Goal: Transaction & Acquisition: Register for event/course

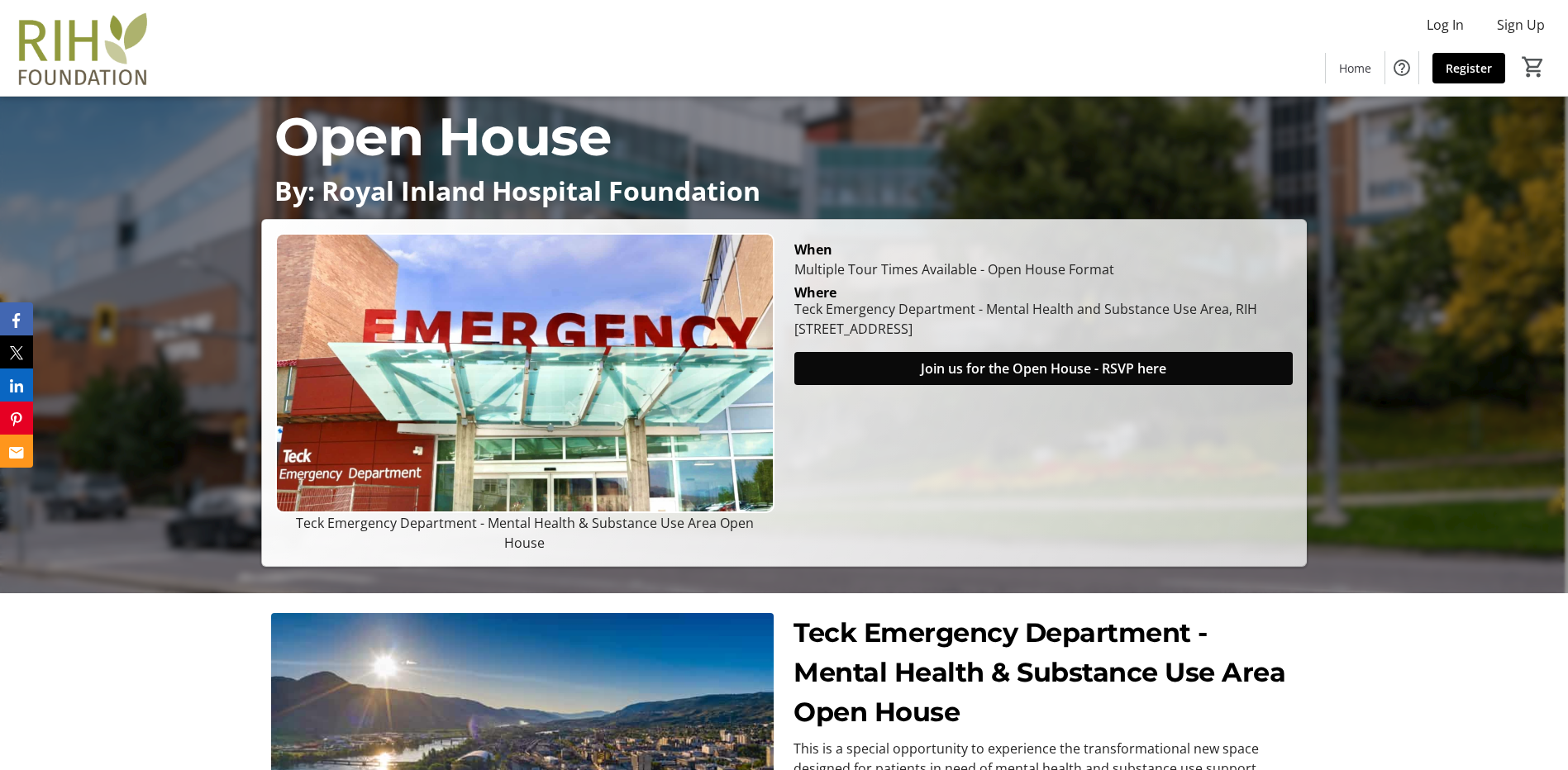
scroll to position [248, 0]
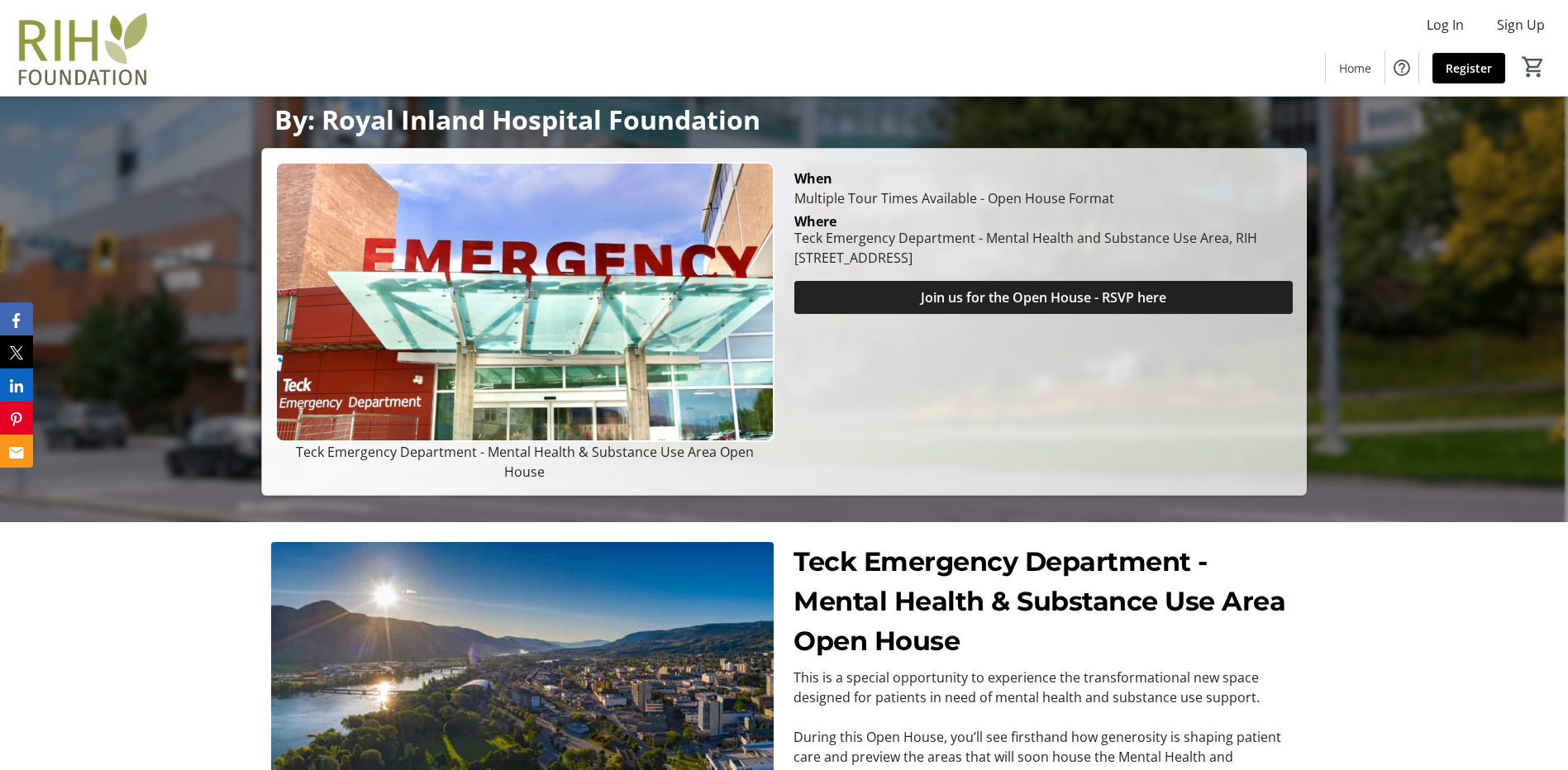
click at [898, 305] on span at bounding box center [1043, 298] width 499 height 40
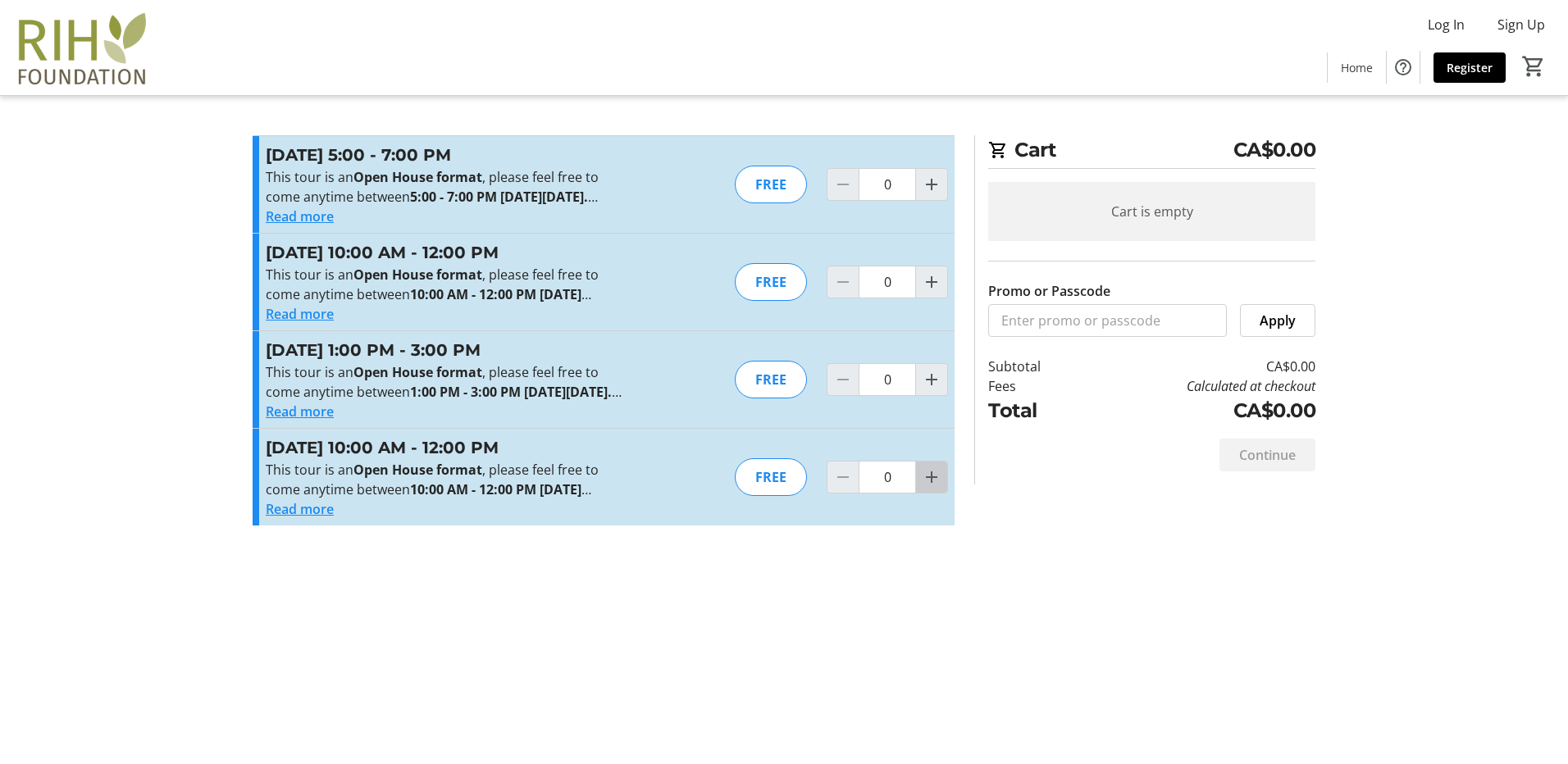
click at [943, 493] on span "Increment by one" at bounding box center [932, 478] width 31 height 31
type input "1"
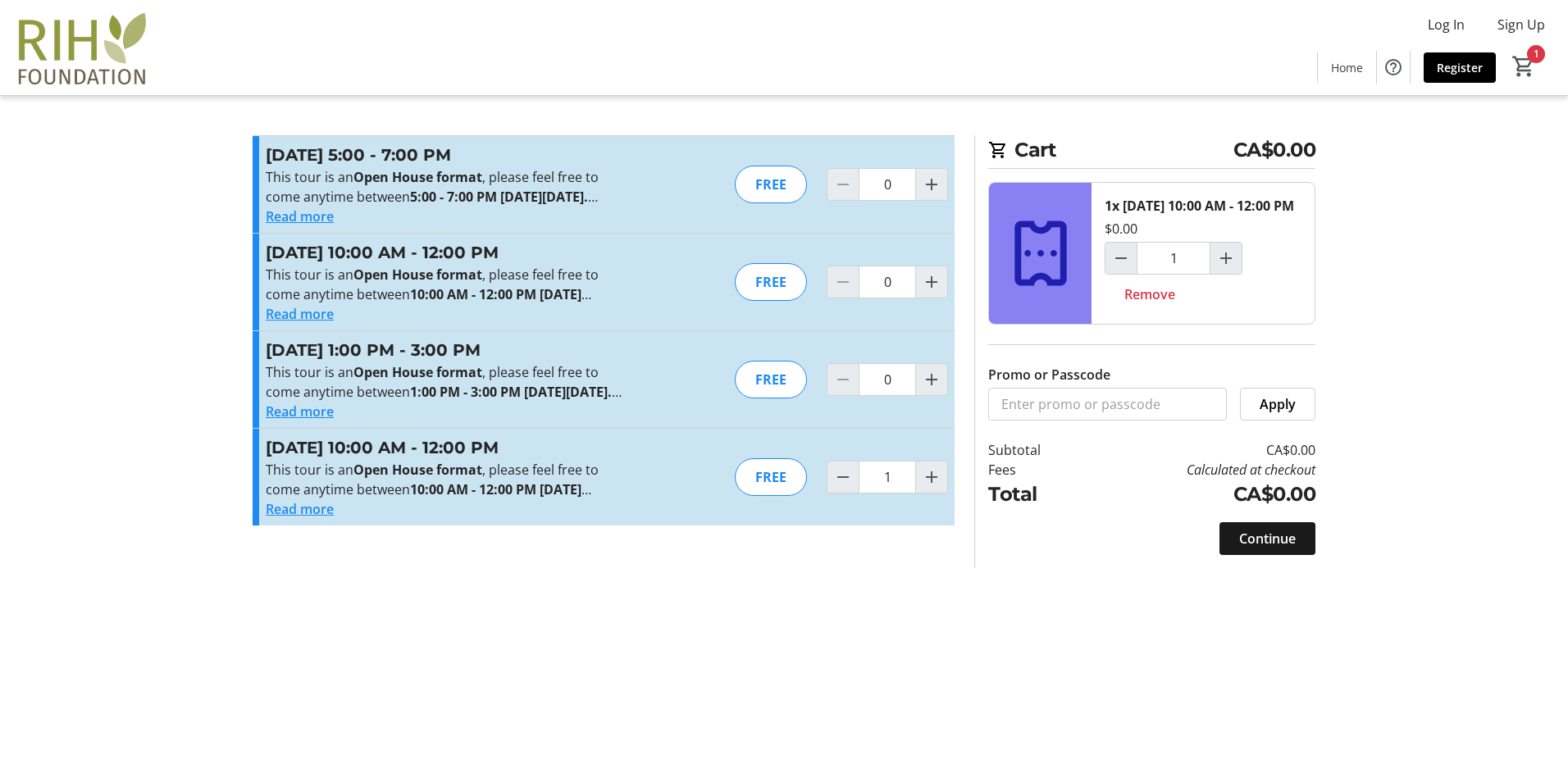
click at [1266, 548] on span "Continue" at bounding box center [1267, 539] width 57 height 20
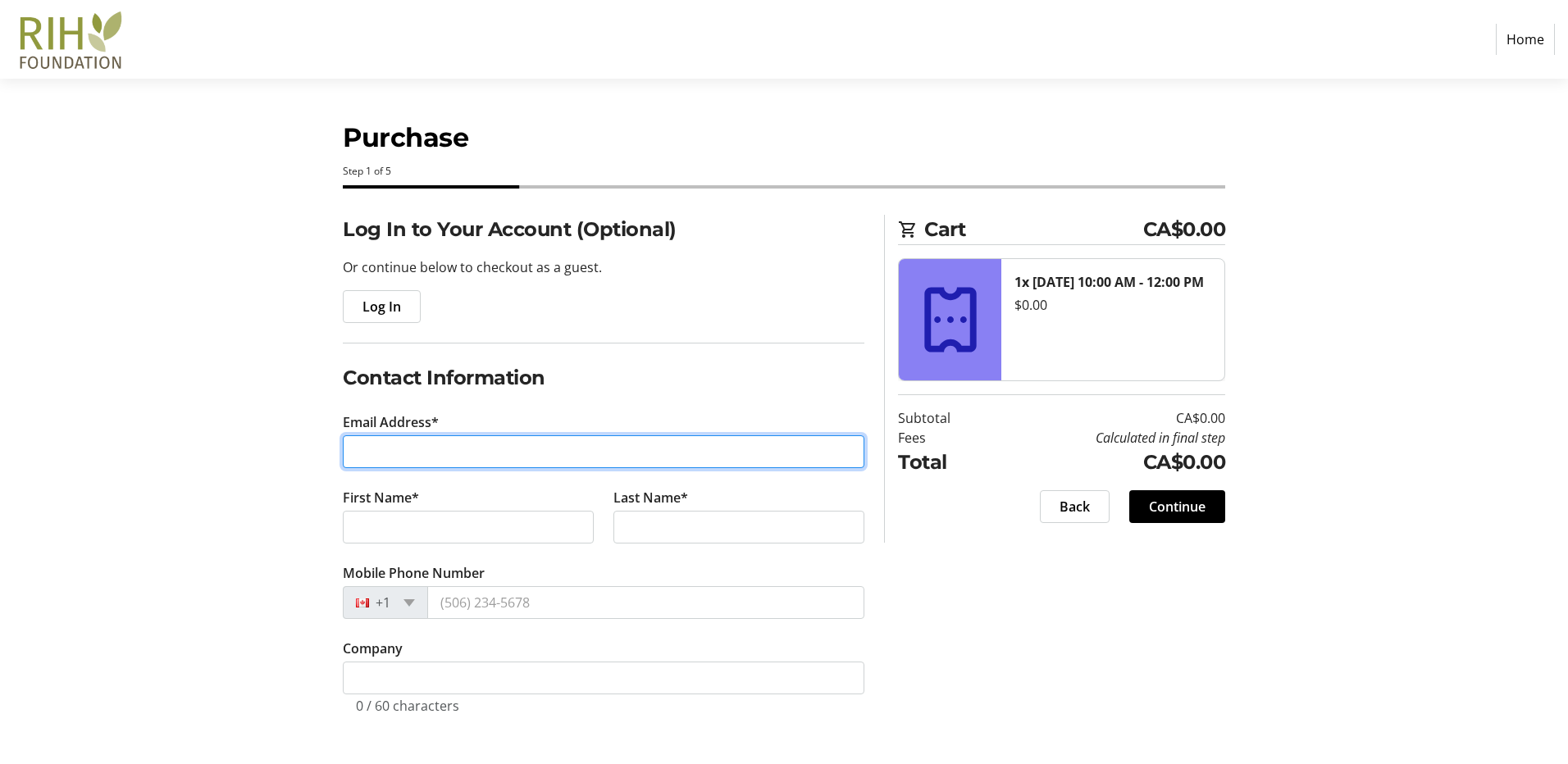
click at [465, 454] on input "Email Address*" at bounding box center [603, 452] width 522 height 33
type input "a"
type input "[EMAIL_ADDRESS][DOMAIN_NAME]"
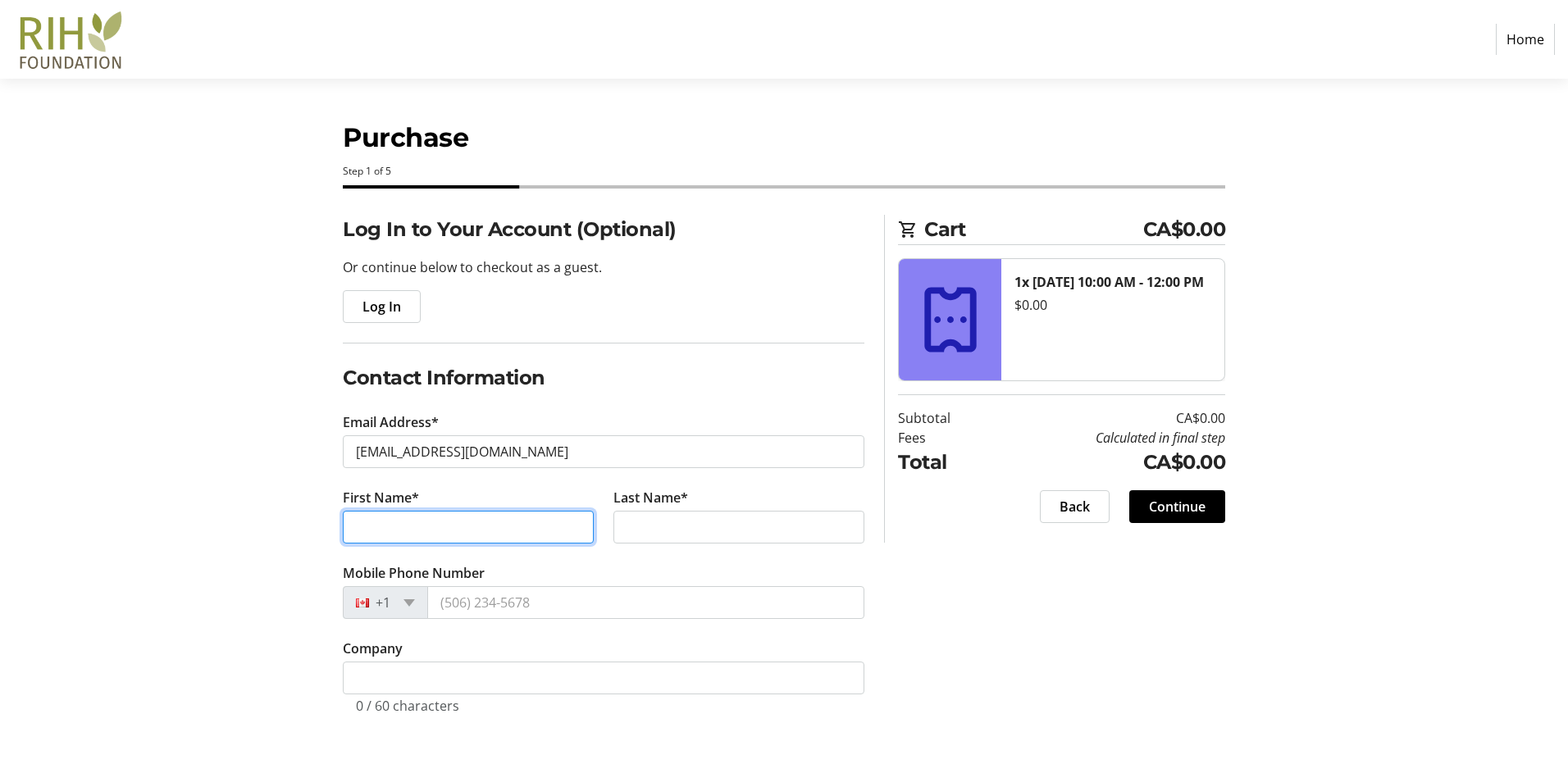
type input "Tk'wenem7íple7 [PERSON_NAME]"
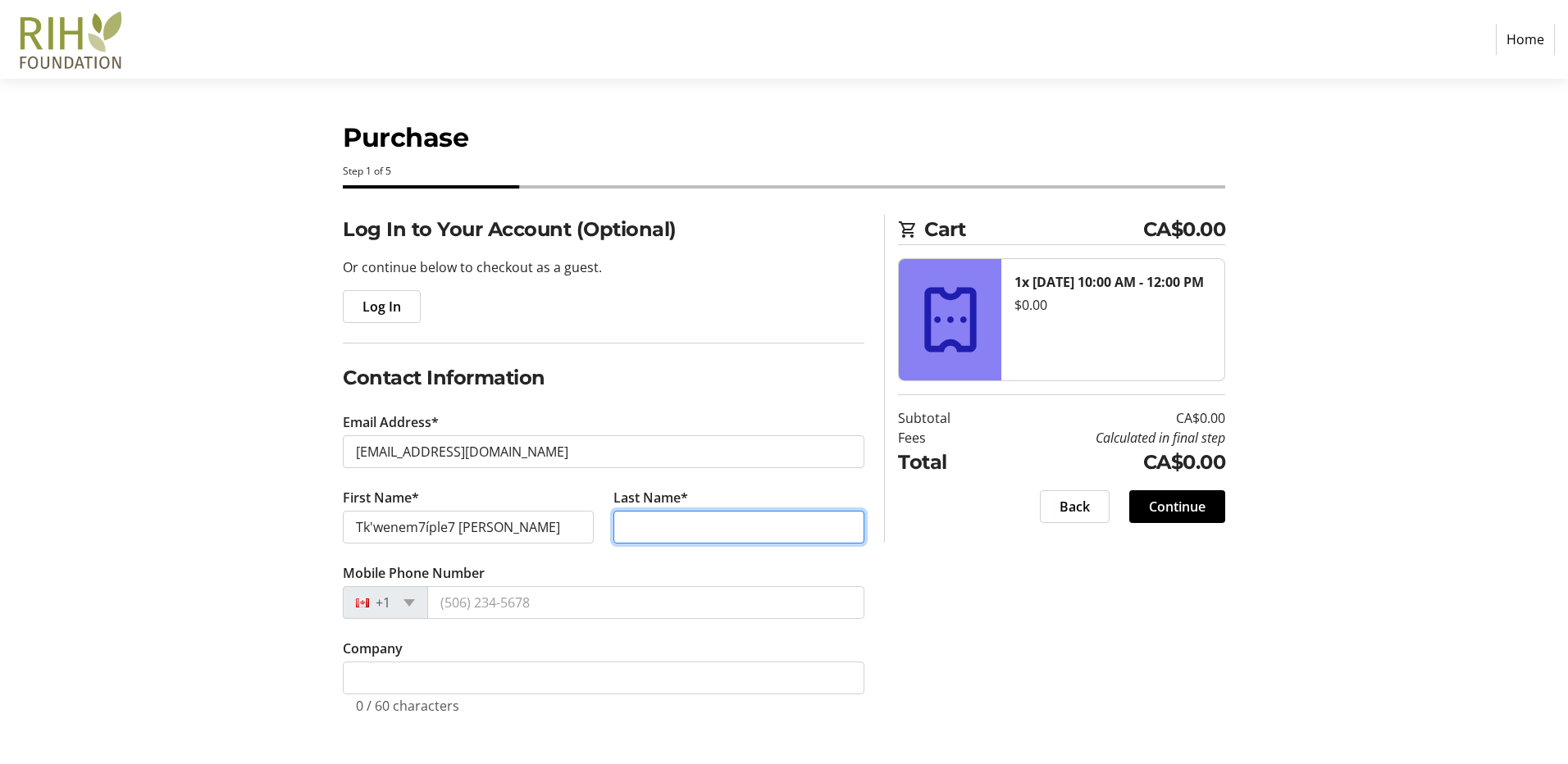
type input "[PERSON_NAME]"
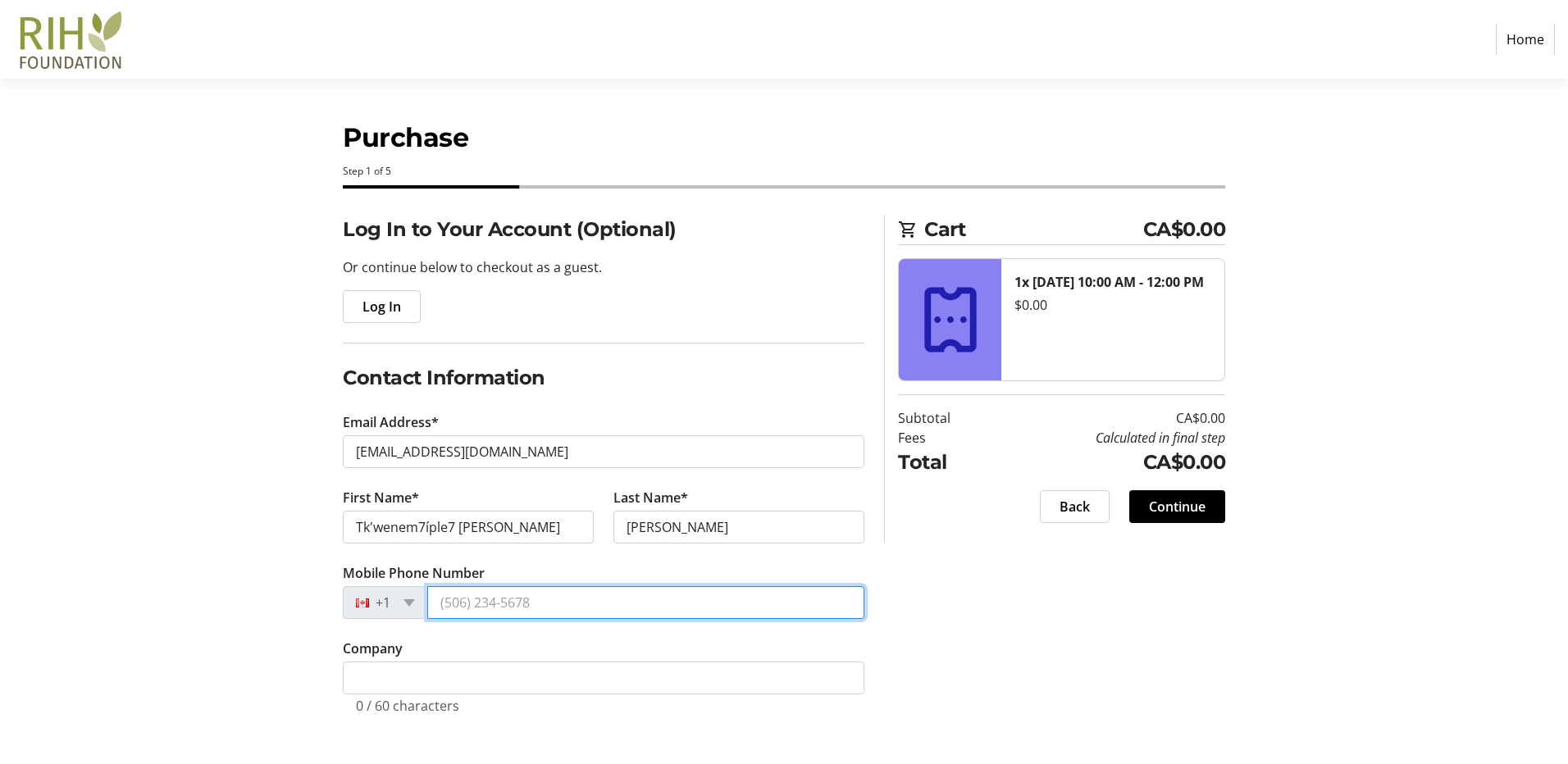
type input "[PHONE_NUMBER]"
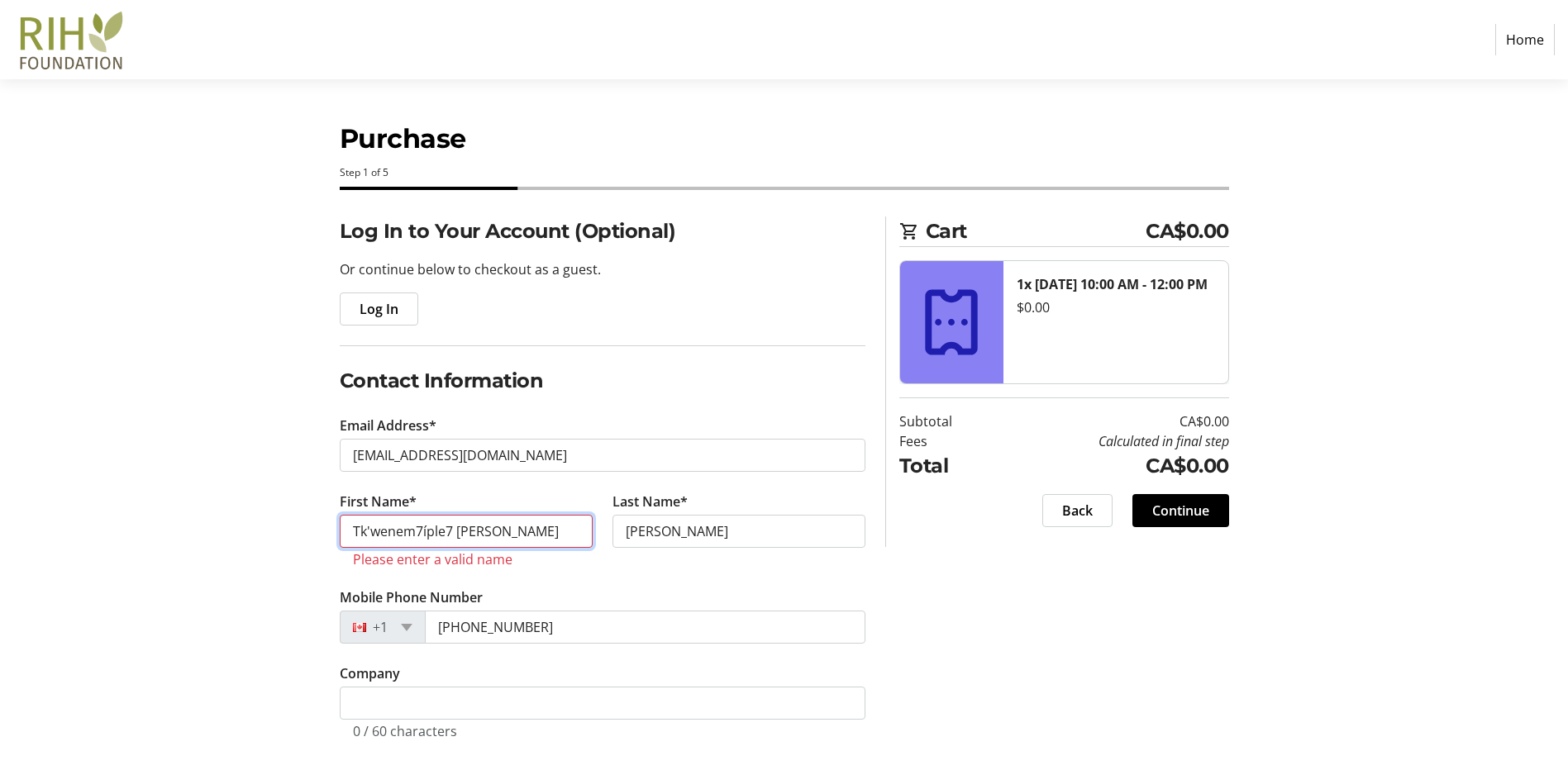
click at [519, 529] on input "Tk'wenem7íple7 [PERSON_NAME]" at bounding box center [465, 532] width 253 height 33
type input "Tk'wenem7íple7 [PERSON_NAME]"
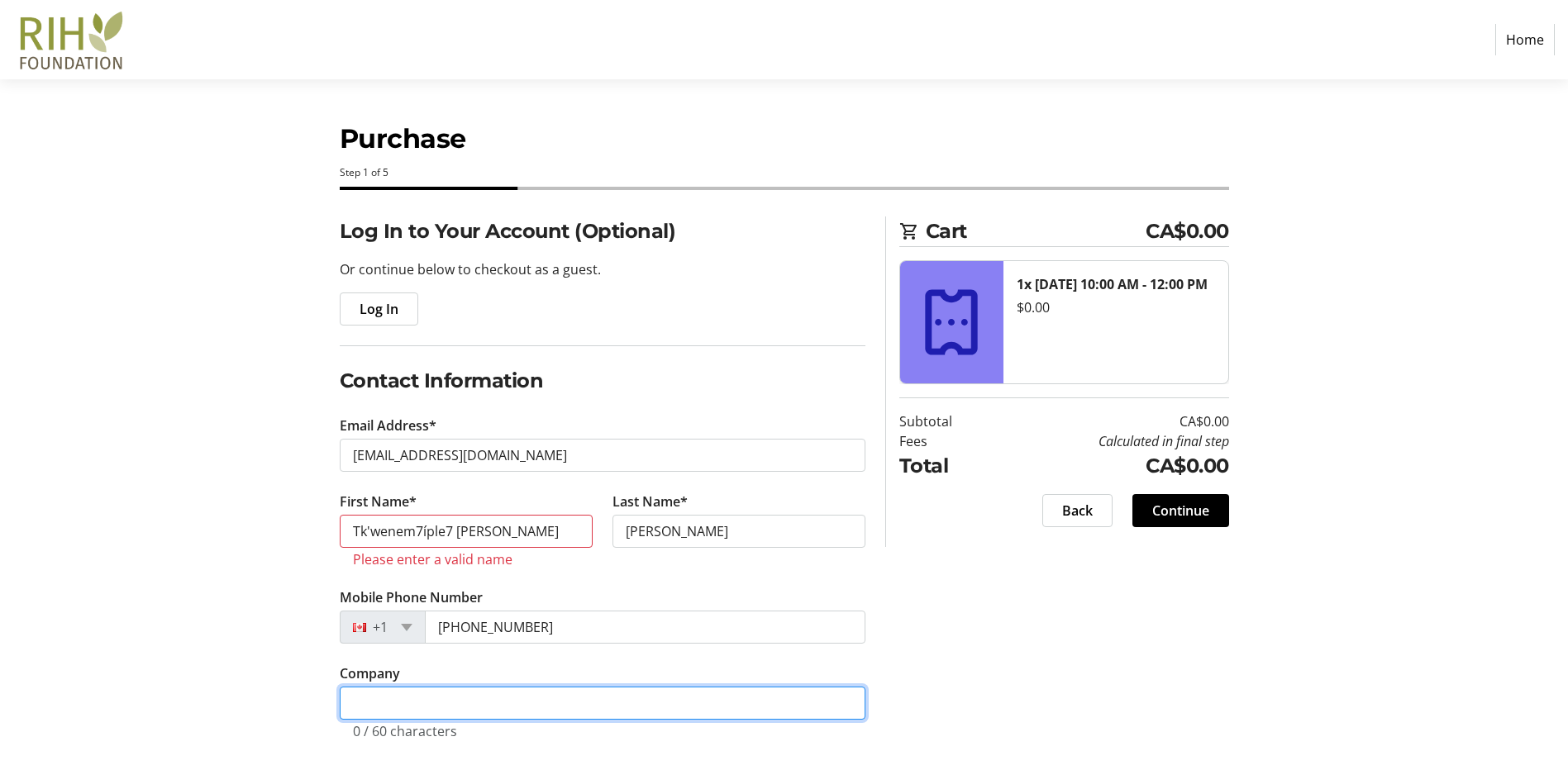
type input "Tk'emlúps te Secwépemc"
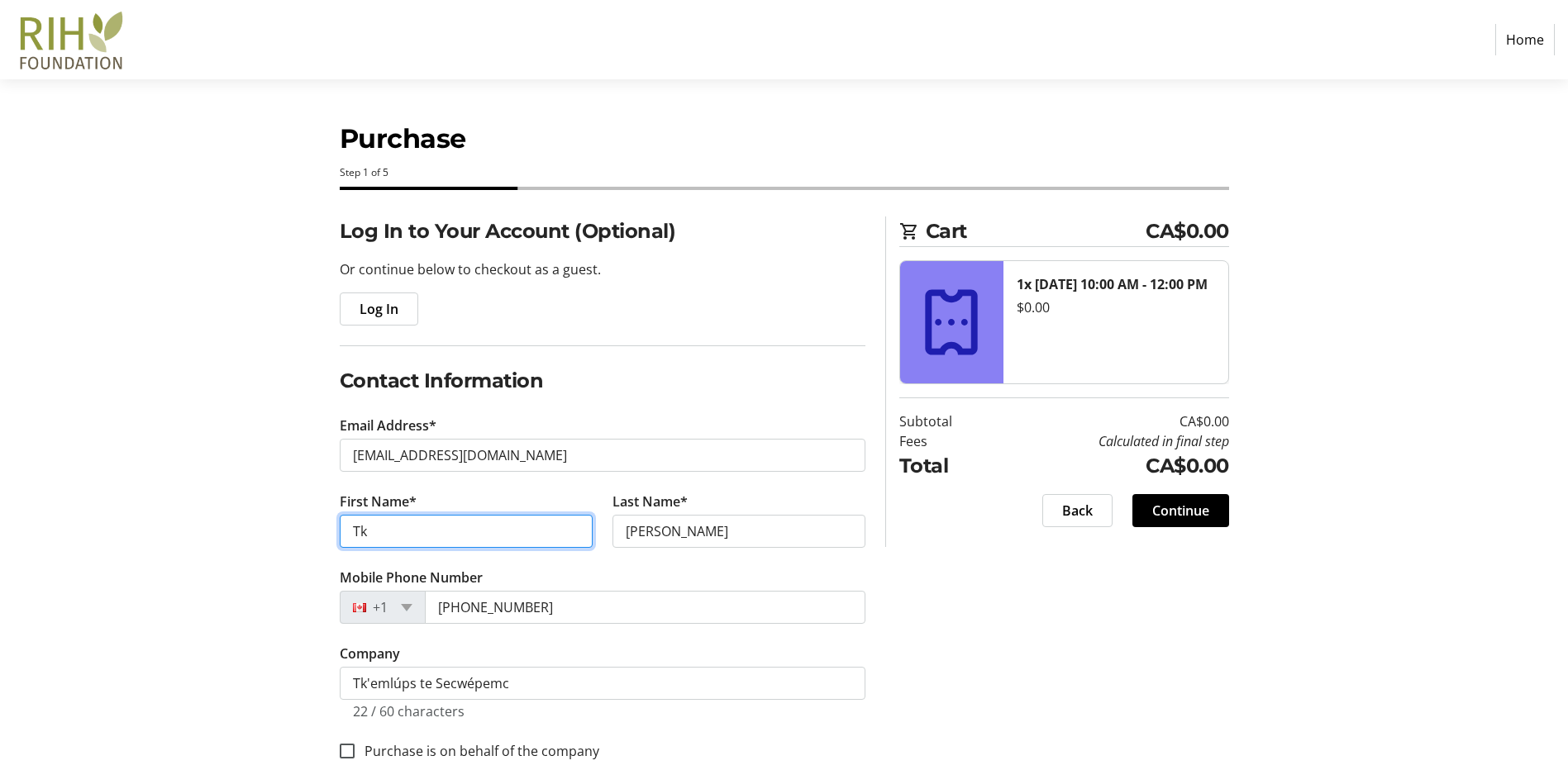
type input "T"
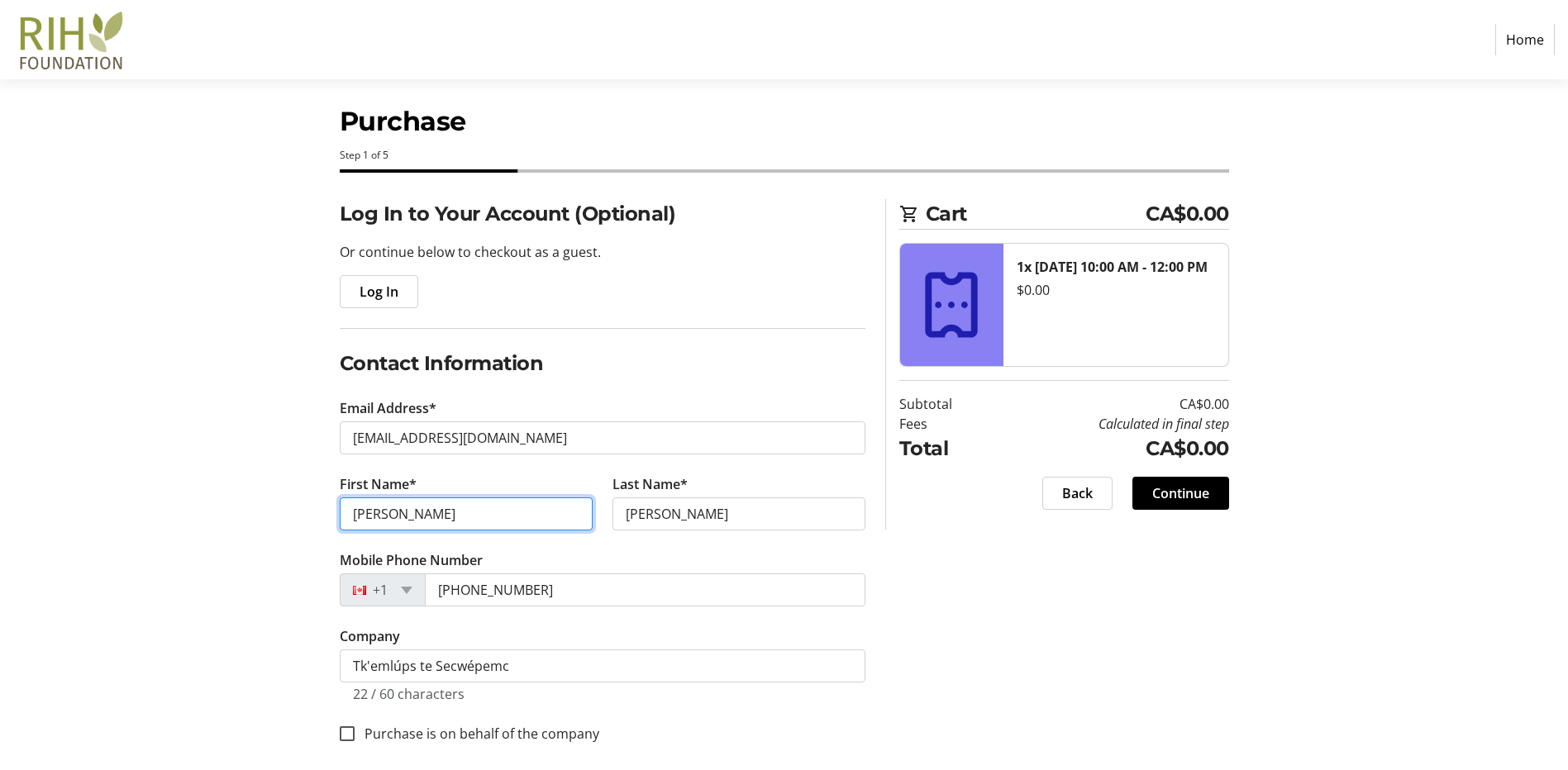
scroll to position [31, 0]
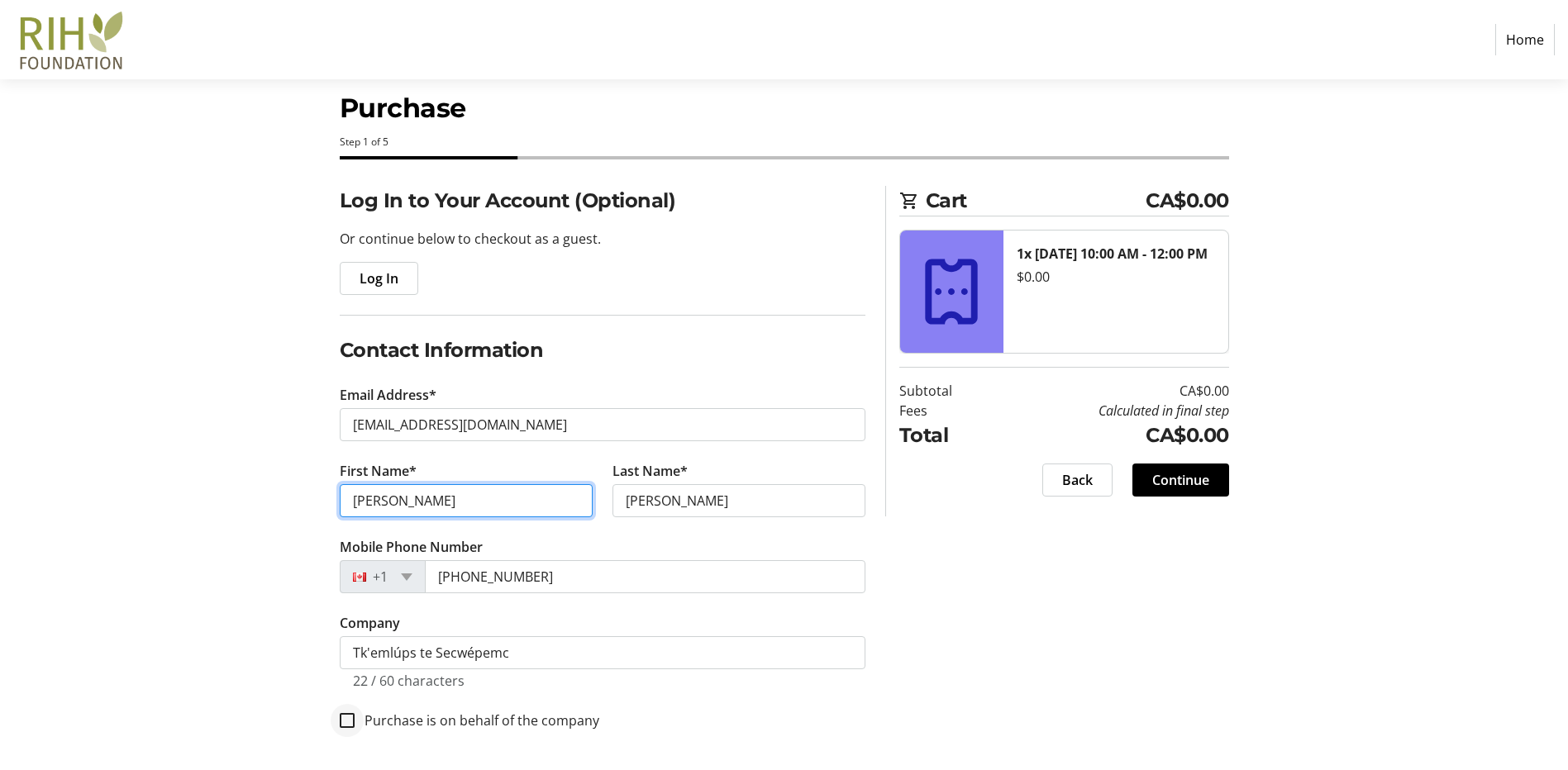
type input "[PERSON_NAME]"
click at [353, 725] on input "Purchase is on behalf of the company" at bounding box center [347, 721] width 15 height 15
checkbox input "true"
click at [497, 509] on input "[PERSON_NAME]" at bounding box center [465, 501] width 253 height 33
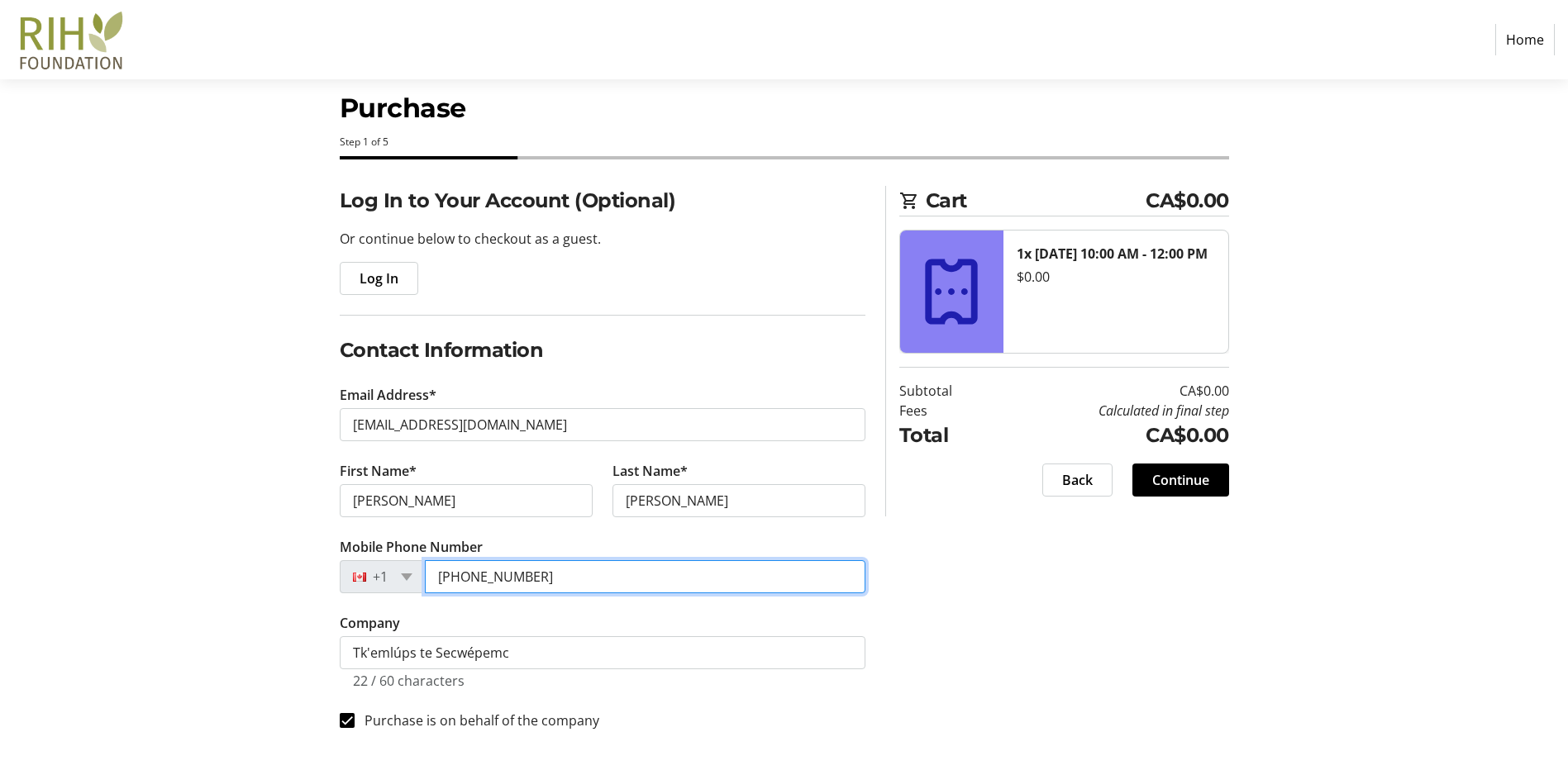
click at [533, 572] on input "[PHONE_NUMBER]" at bounding box center [645, 577] width 441 height 33
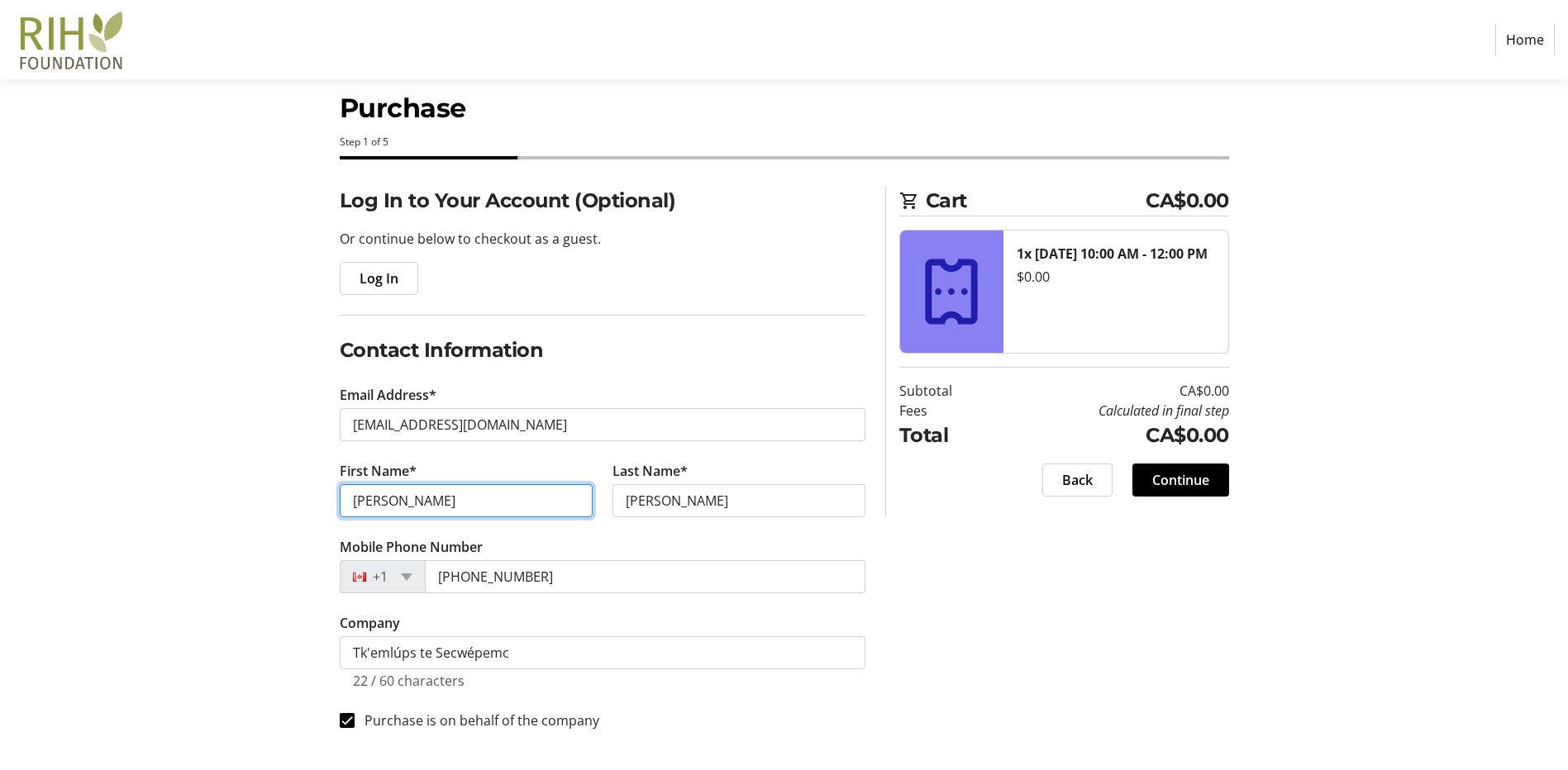
click at [542, 507] on input "[PERSON_NAME]" at bounding box center [465, 501] width 253 height 33
type input "D"
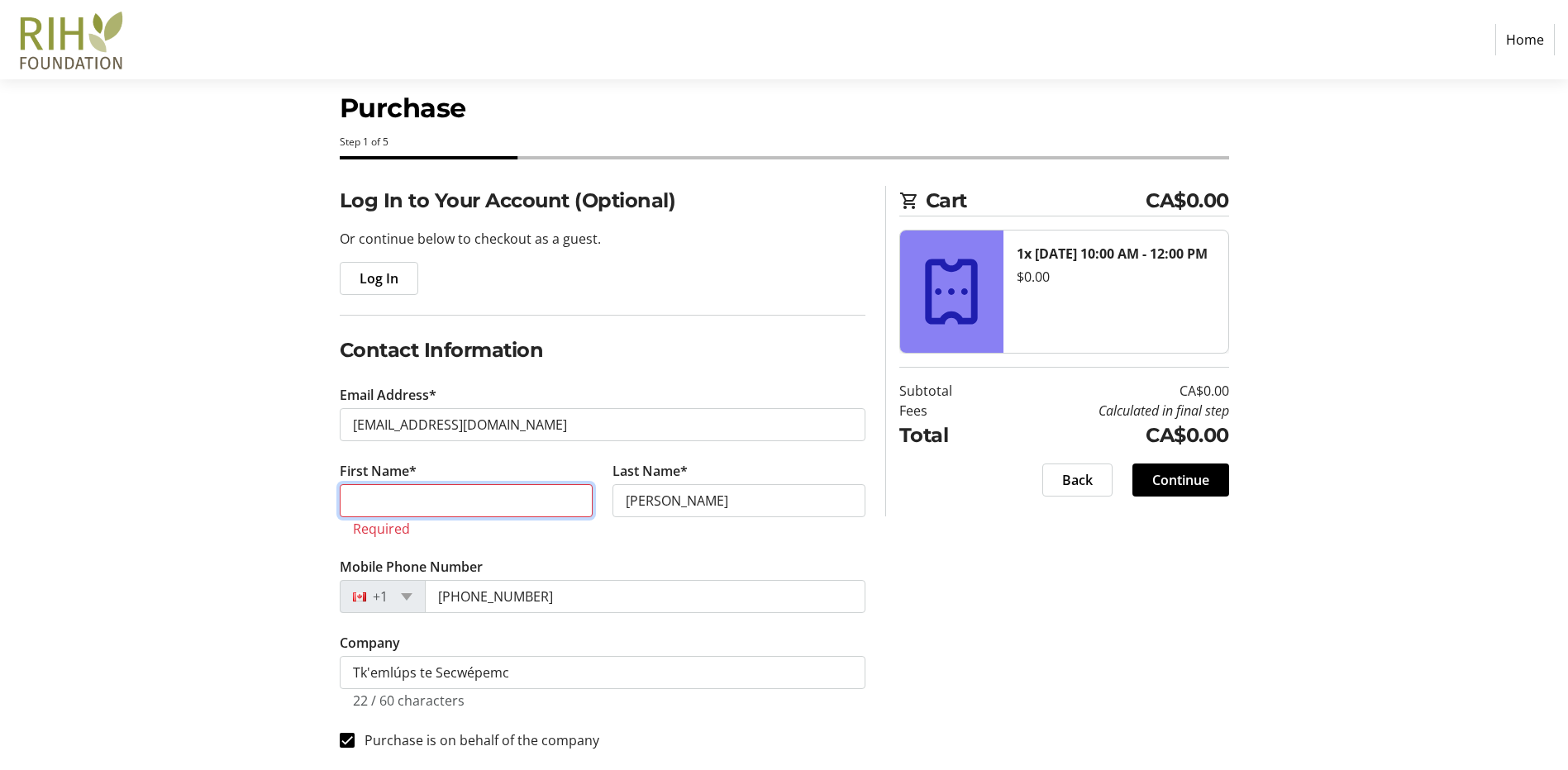
click at [542, 507] on input "First Name*" at bounding box center [465, 501] width 253 height 33
click at [460, 502] on input "Tk'wenem7íple7 [PERSON_NAME]" at bounding box center [465, 501] width 253 height 33
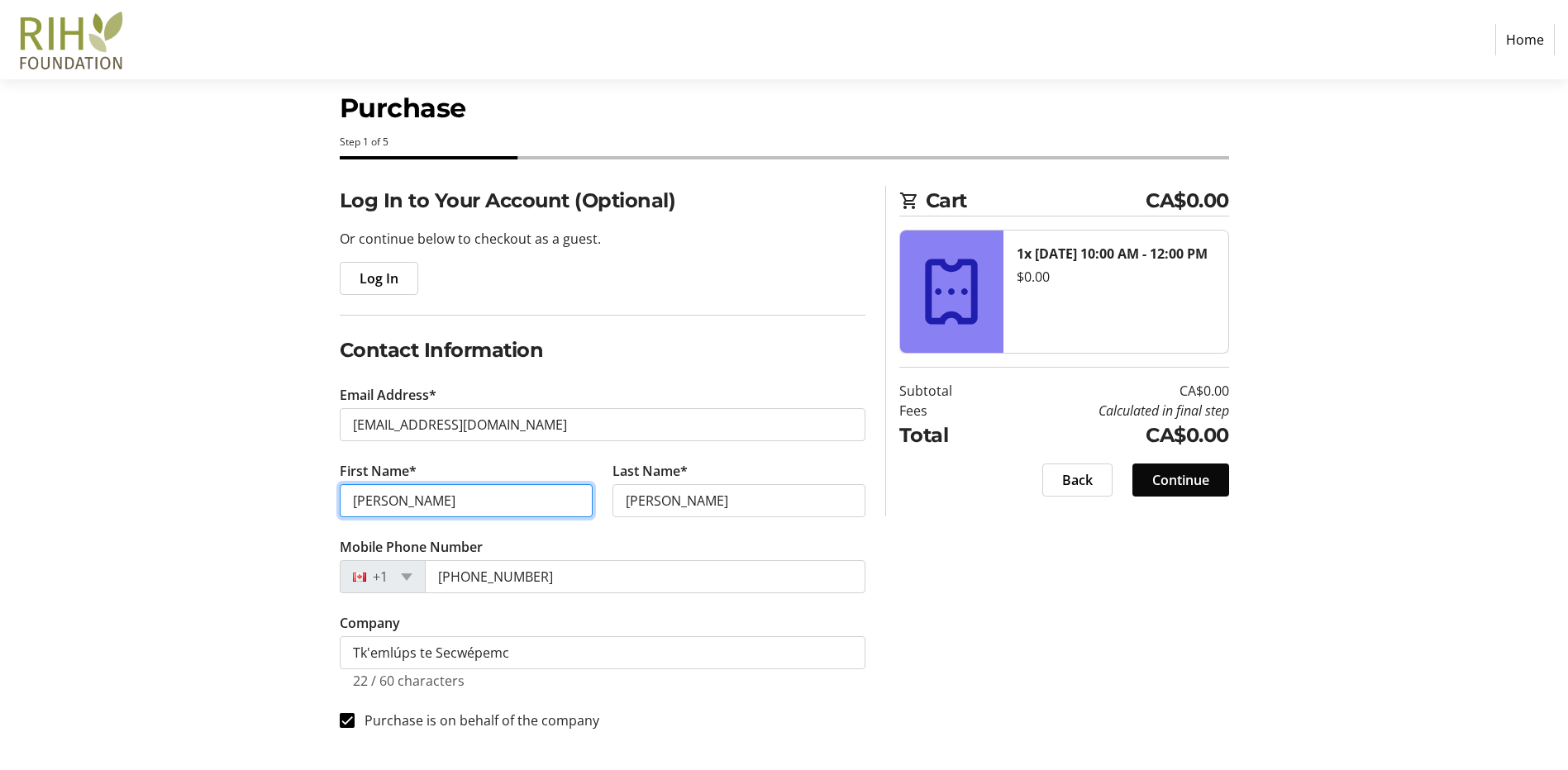
type input "[PERSON_NAME]"
click at [1163, 475] on span "Continue" at bounding box center [1181, 480] width 57 height 20
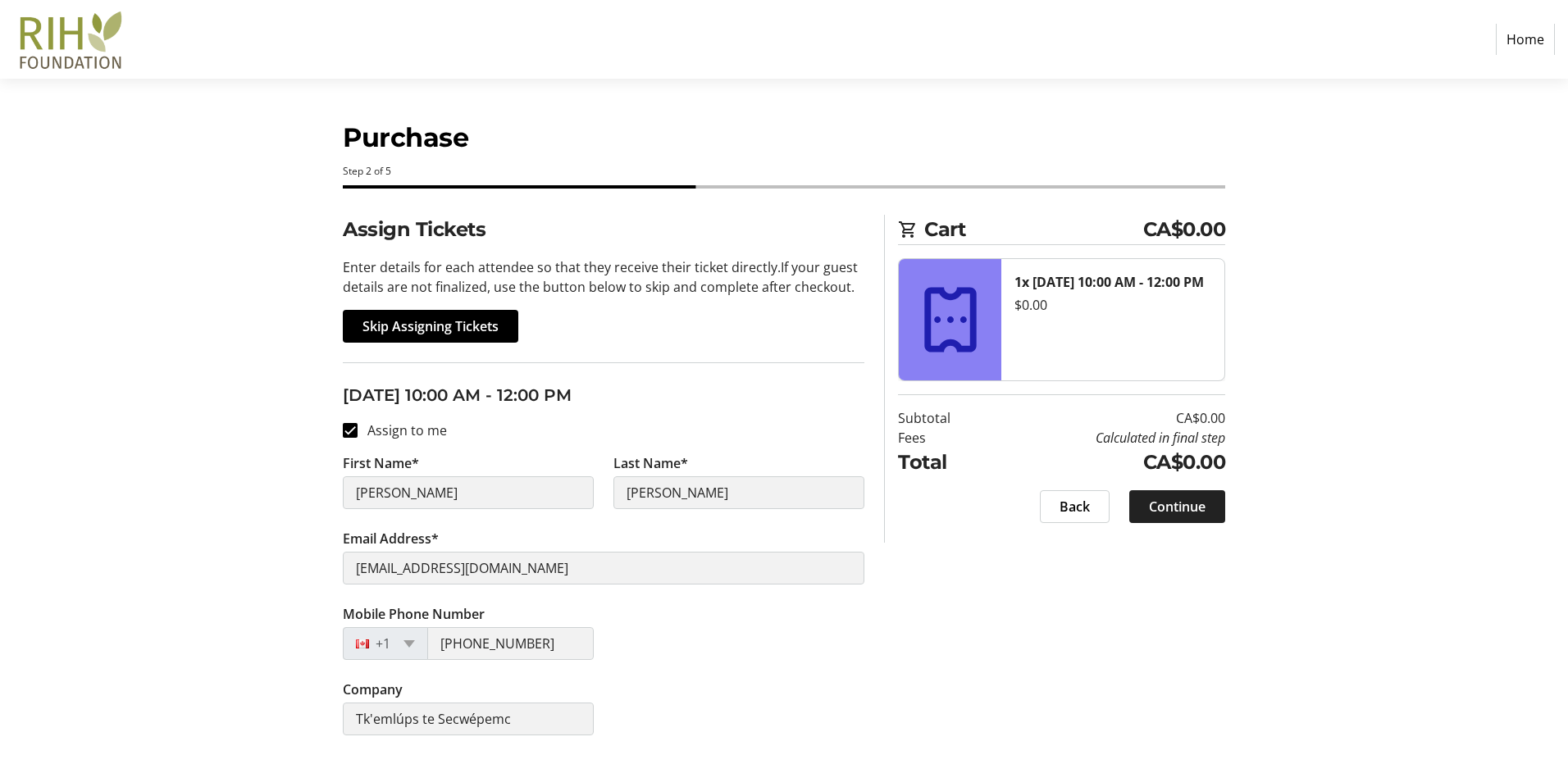
click at [1204, 502] on span "Continue" at bounding box center [1177, 507] width 57 height 20
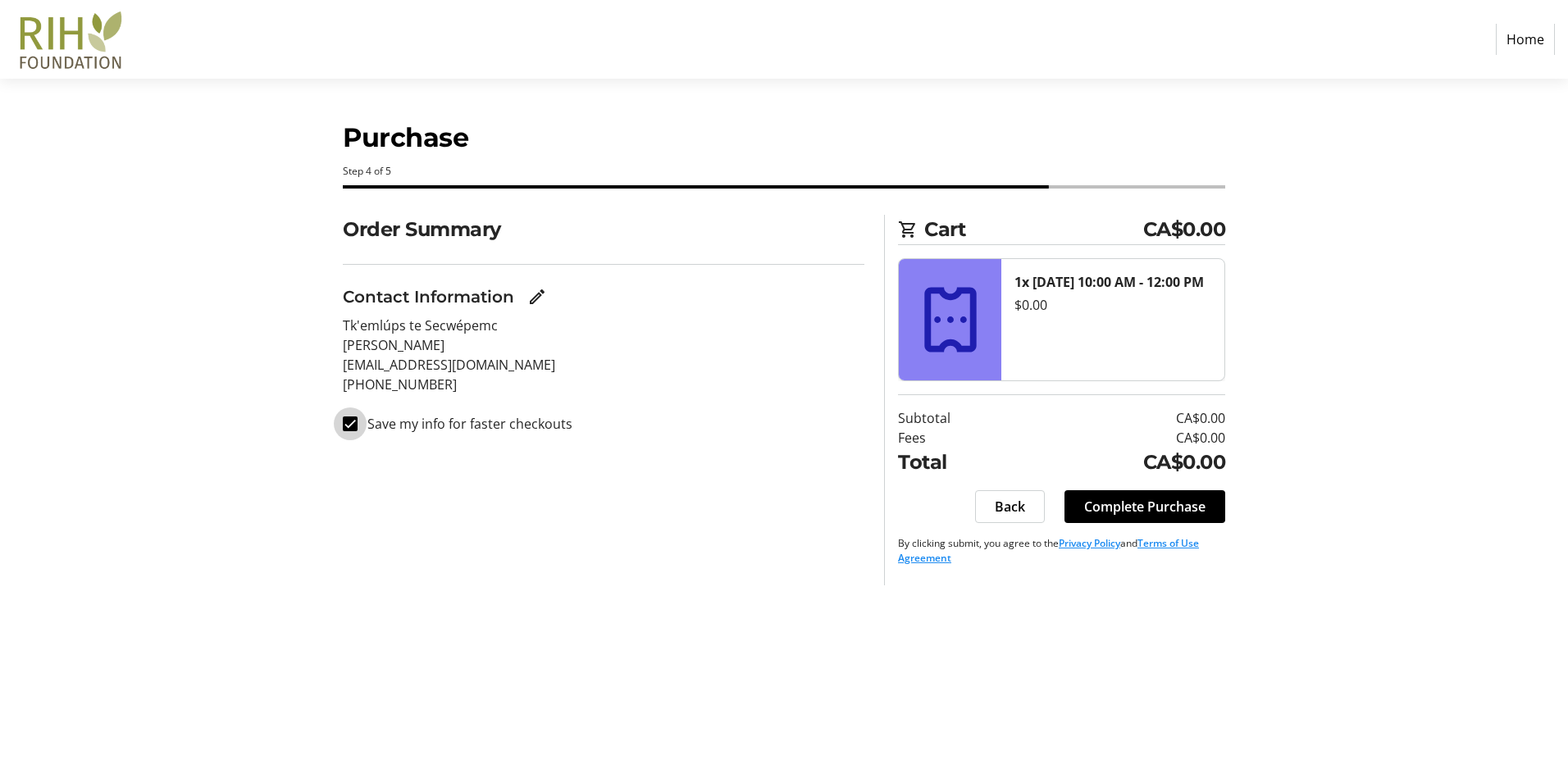
click at [354, 424] on input "Save my info for faster checkouts" at bounding box center [350, 424] width 15 height 15
checkbox input "false"
click at [1107, 511] on span "Complete Purchase" at bounding box center [1144, 507] width 121 height 20
